Goal: Information Seeking & Learning: Understand process/instructions

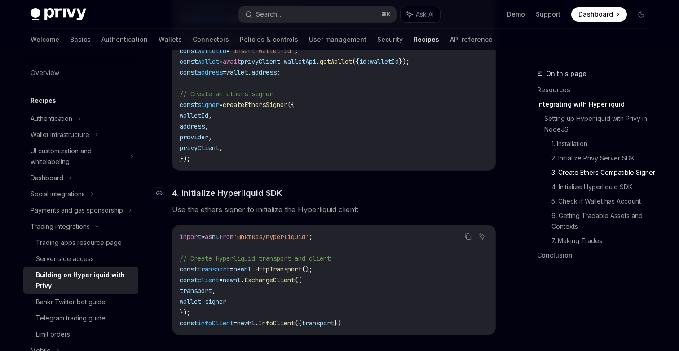
scroll to position [826, 0]
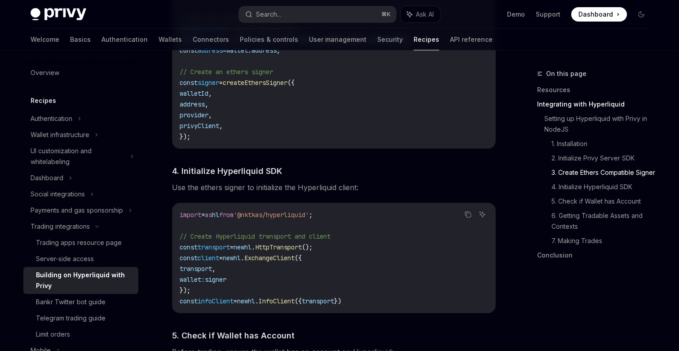
click at [408, 221] on code "import * as hl from '@nktkas/hyperliquid' ; // Create Hyperliquid transport and…" at bounding box center [334, 257] width 309 height 97
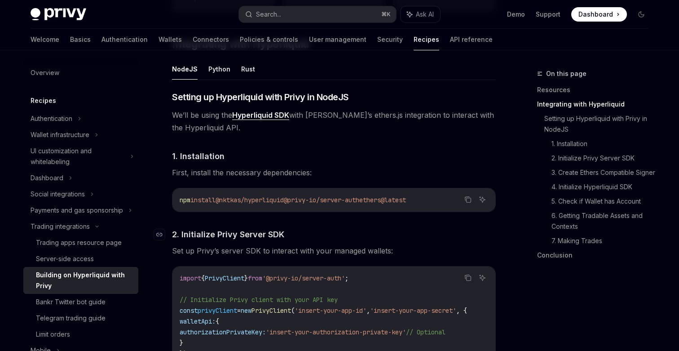
scroll to position [351, 0]
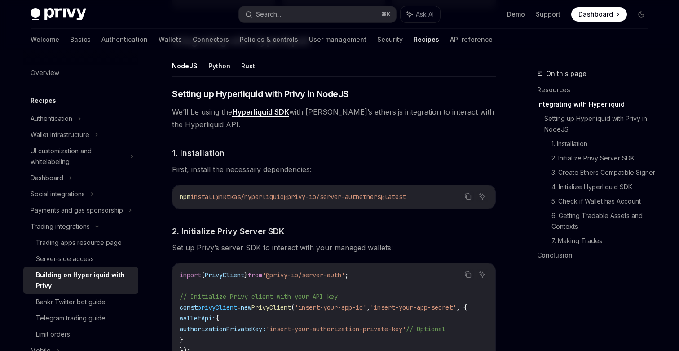
copy span "nktkas/hyperliquid"
drag, startPoint x: 297, startPoint y: 198, endPoint x: 230, endPoint y: 200, distance: 67.0
click at [230, 200] on span "npm install @nktkas/hyperliquid @privy-io/server-auth ethers@latest" at bounding box center [293, 197] width 226 height 8
click at [367, 230] on h4 "​ 2. Initialize Privy Server SDK" at bounding box center [334, 231] width 324 height 12
copy span "@nktkas/hyperliquid"
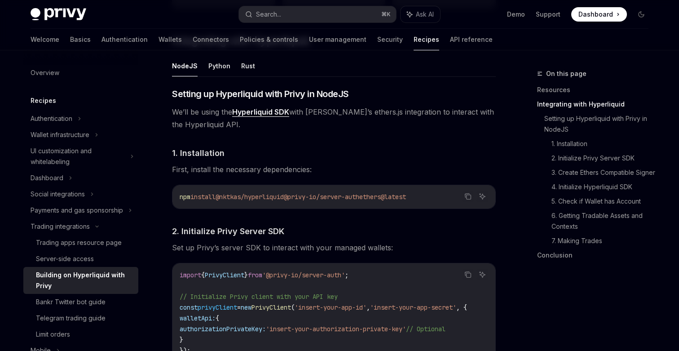
drag, startPoint x: 296, startPoint y: 199, endPoint x: 225, endPoint y: 199, distance: 71.4
click at [225, 199] on span "@nktkas/hyperliquid" at bounding box center [250, 197] width 68 height 8
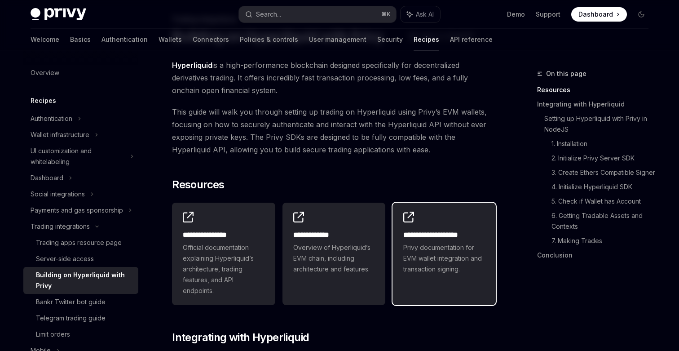
scroll to position [0, 0]
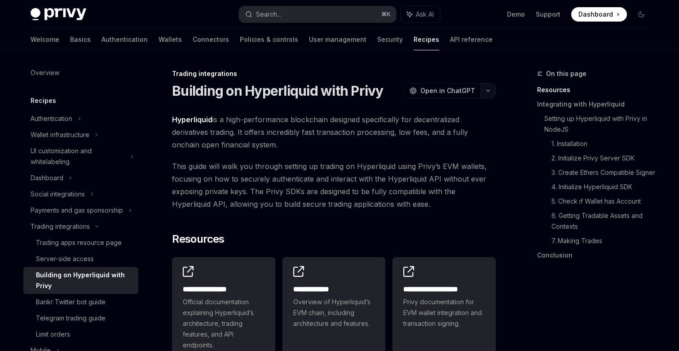
click at [488, 88] on button "button" at bounding box center [488, 90] width 15 height 15
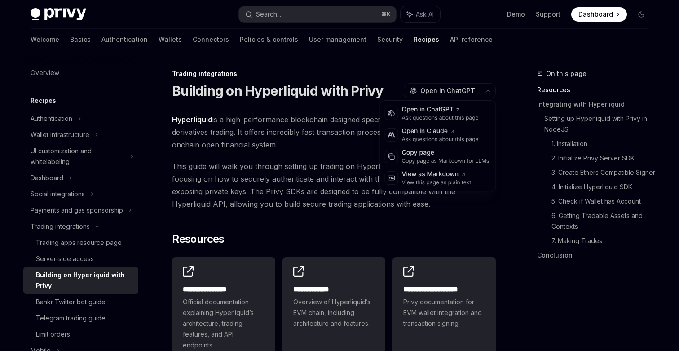
click at [333, 202] on span "This guide will walk you through setting up trading on Hyperliquid using Privy’…" at bounding box center [334, 185] width 324 height 50
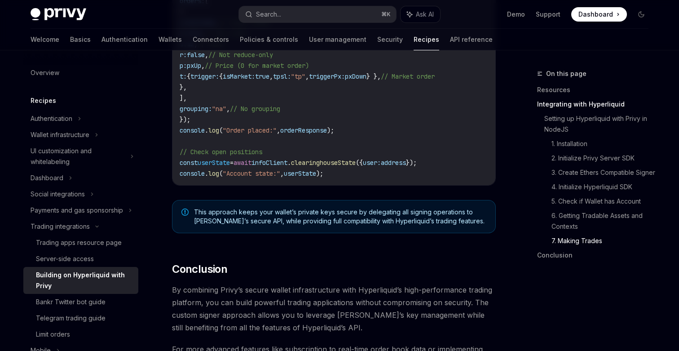
scroll to position [1685, 0]
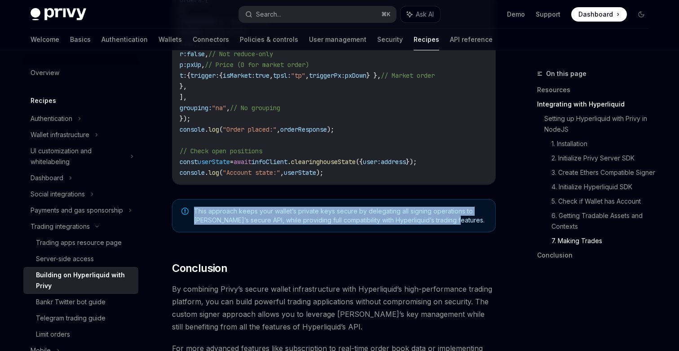
drag, startPoint x: 457, startPoint y: 232, endPoint x: 190, endPoint y: 221, distance: 267.5
click at [190, 221] on div "This approach keeps your wallet’s private keys secure by delegating all signing…" at bounding box center [334, 215] width 324 height 33
copy span "This approach keeps your wallet’s private keys secure by delegating all signing…"
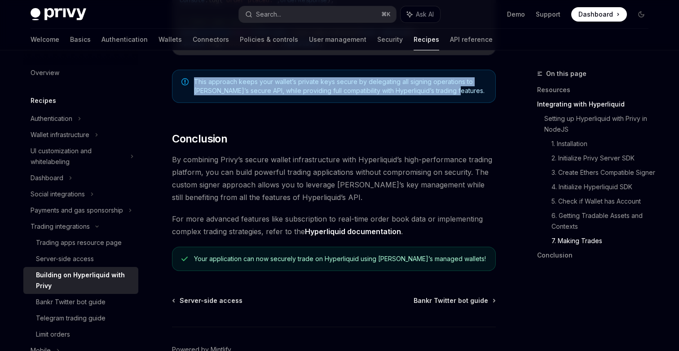
scroll to position [1819, 0]
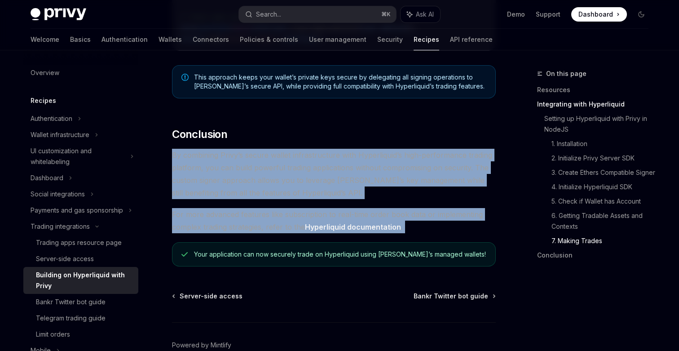
copy div "By combining Privy’s secure wallet infrastructure with Hyperliquid’s high-perfo…"
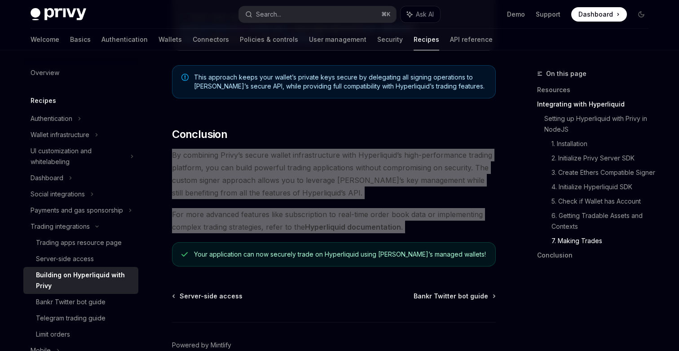
drag, startPoint x: 172, startPoint y: 161, endPoint x: 420, endPoint y: 240, distance: 260.2
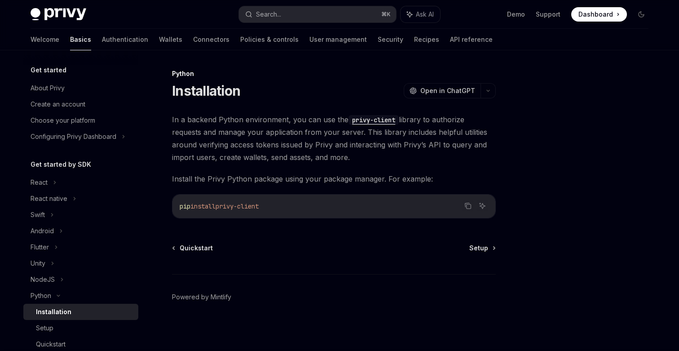
click at [383, 123] on code "privy-client" at bounding box center [374, 120] width 50 height 10
